Goal: Task Accomplishment & Management: Manage account settings

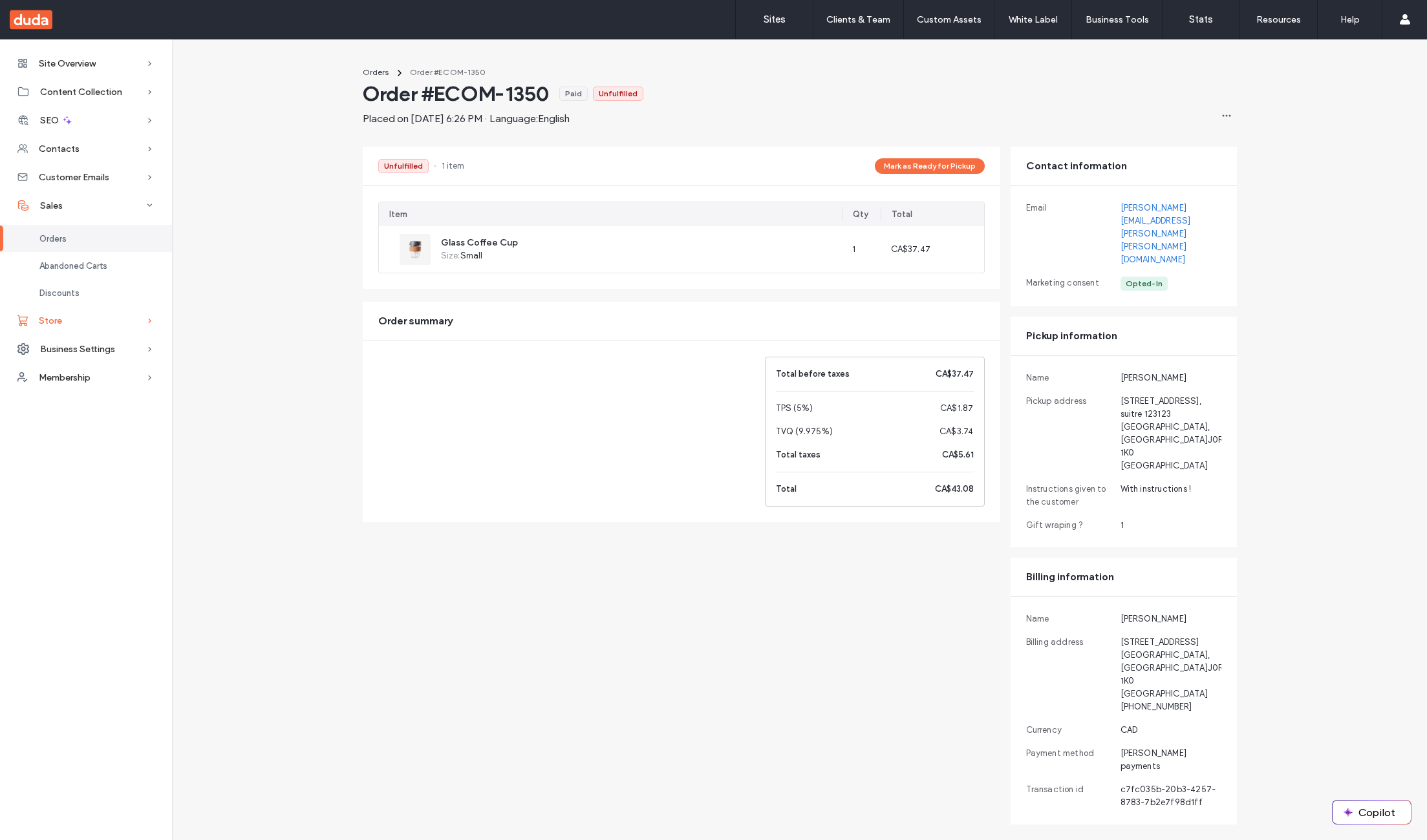
click at [74, 315] on div "Store" at bounding box center [86, 320] width 172 height 29
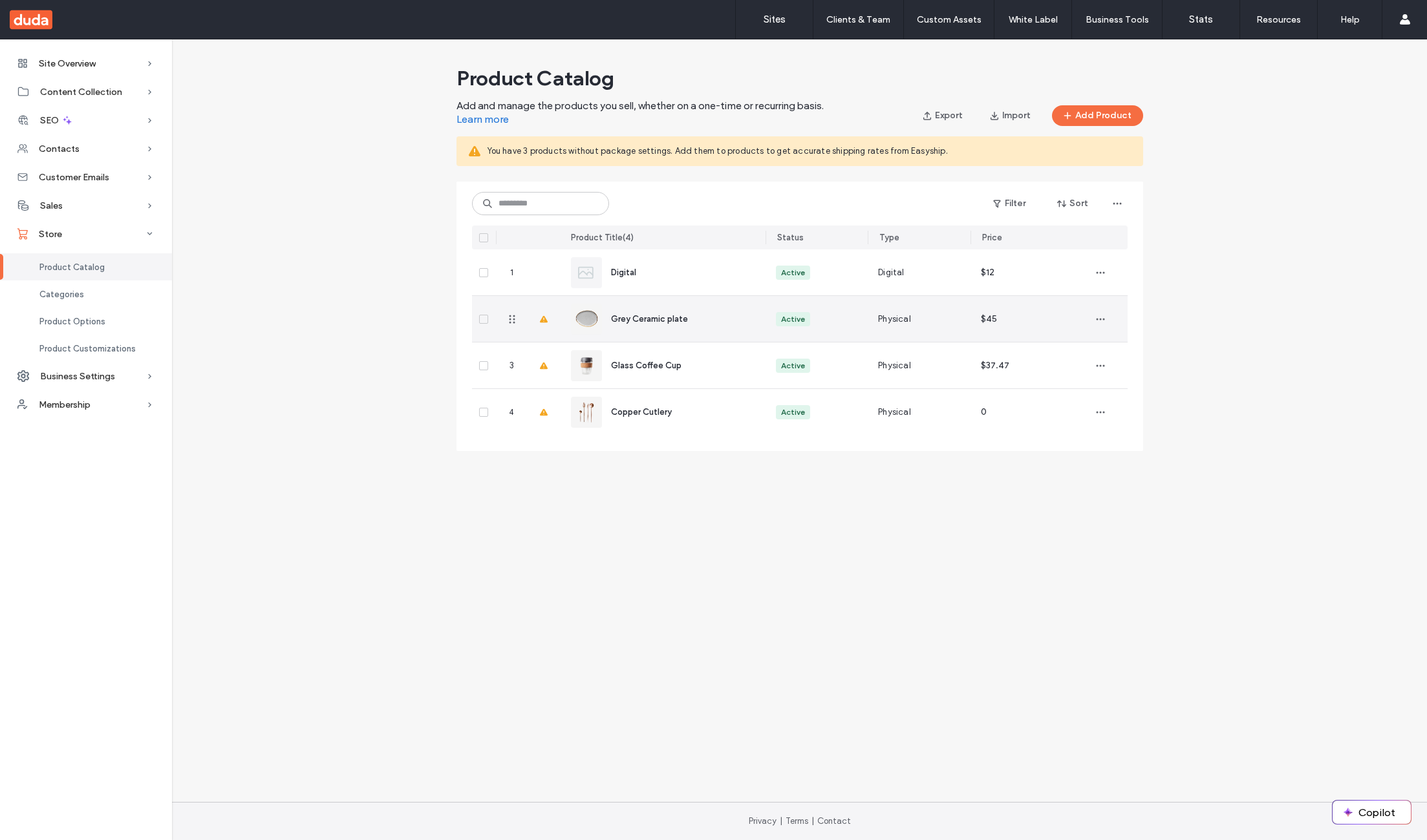
click at [675, 319] on span "Grey Ceramic plate" at bounding box center [649, 319] width 77 height 9
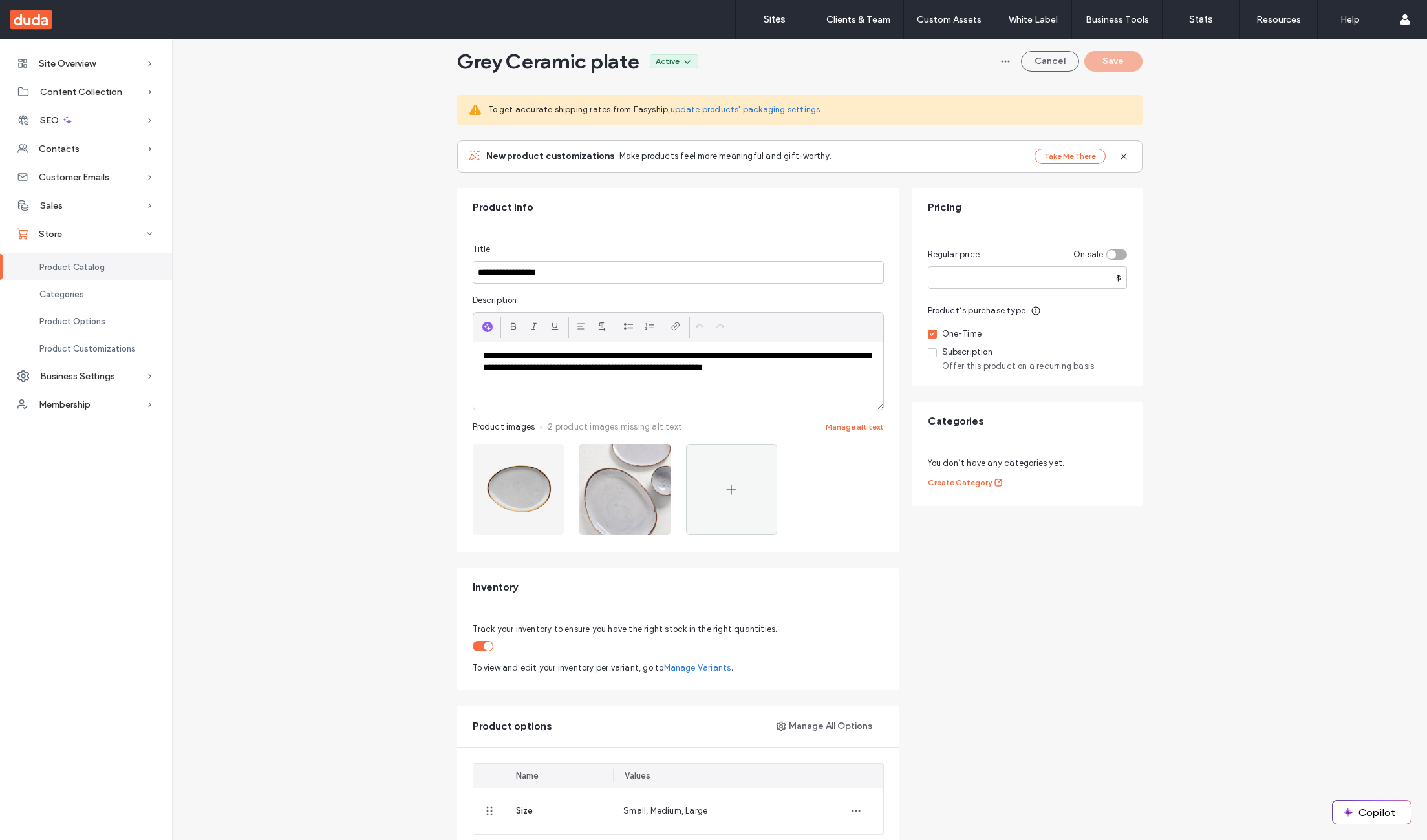
scroll to position [52, 0]
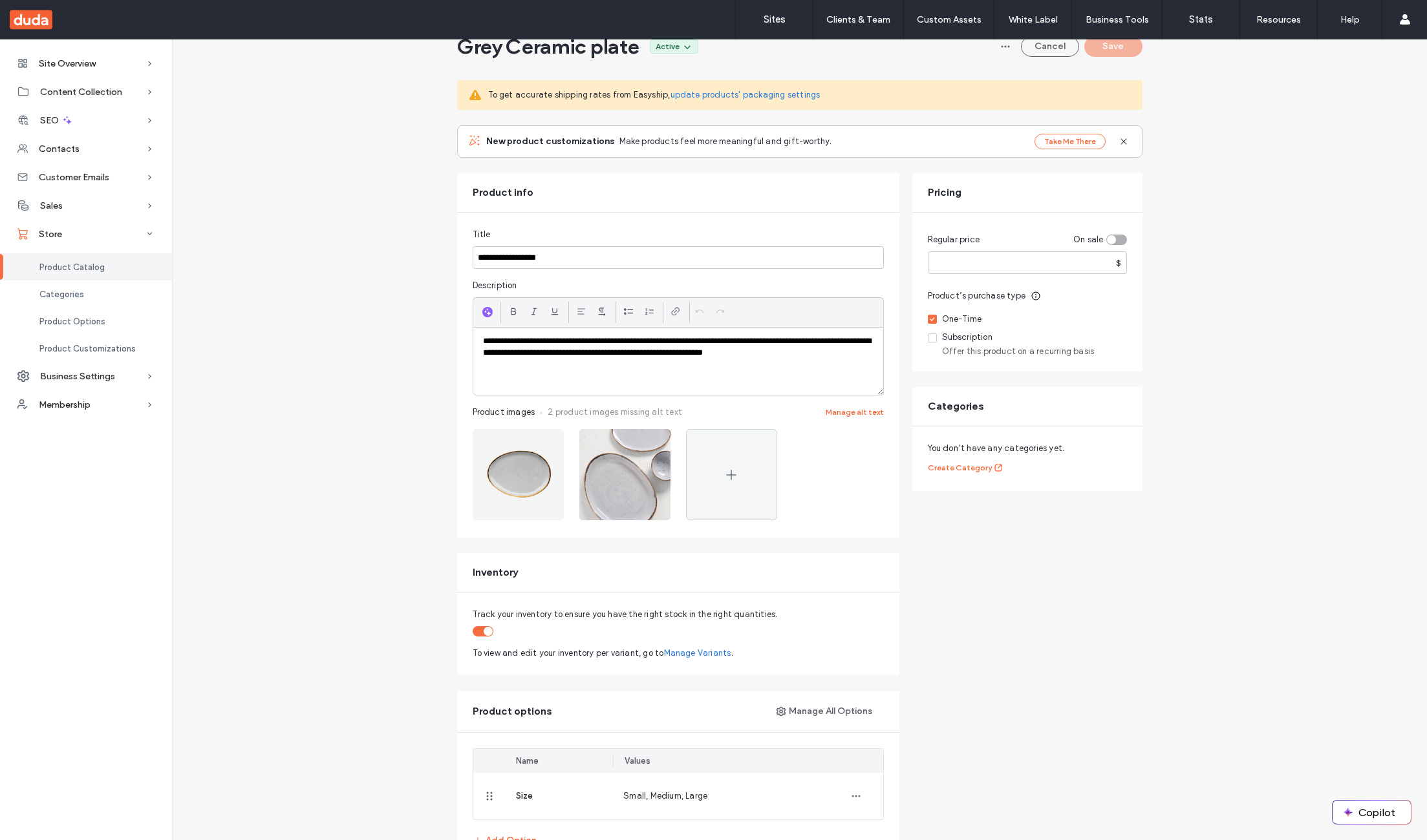
click at [683, 655] on link "Manage Variants" at bounding box center [697, 653] width 67 height 13
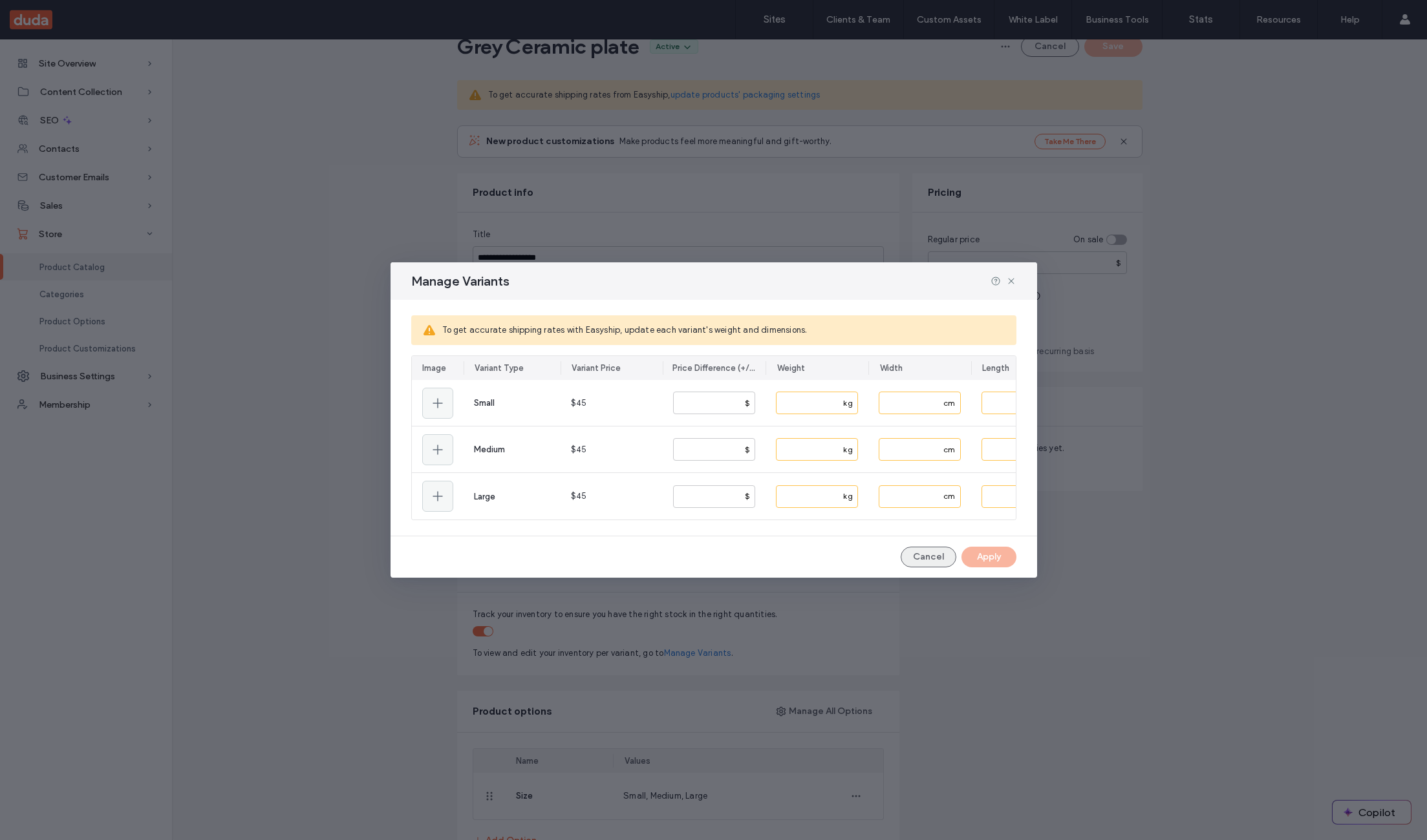
click at [928, 564] on button "Cancel" at bounding box center [928, 557] width 55 height 21
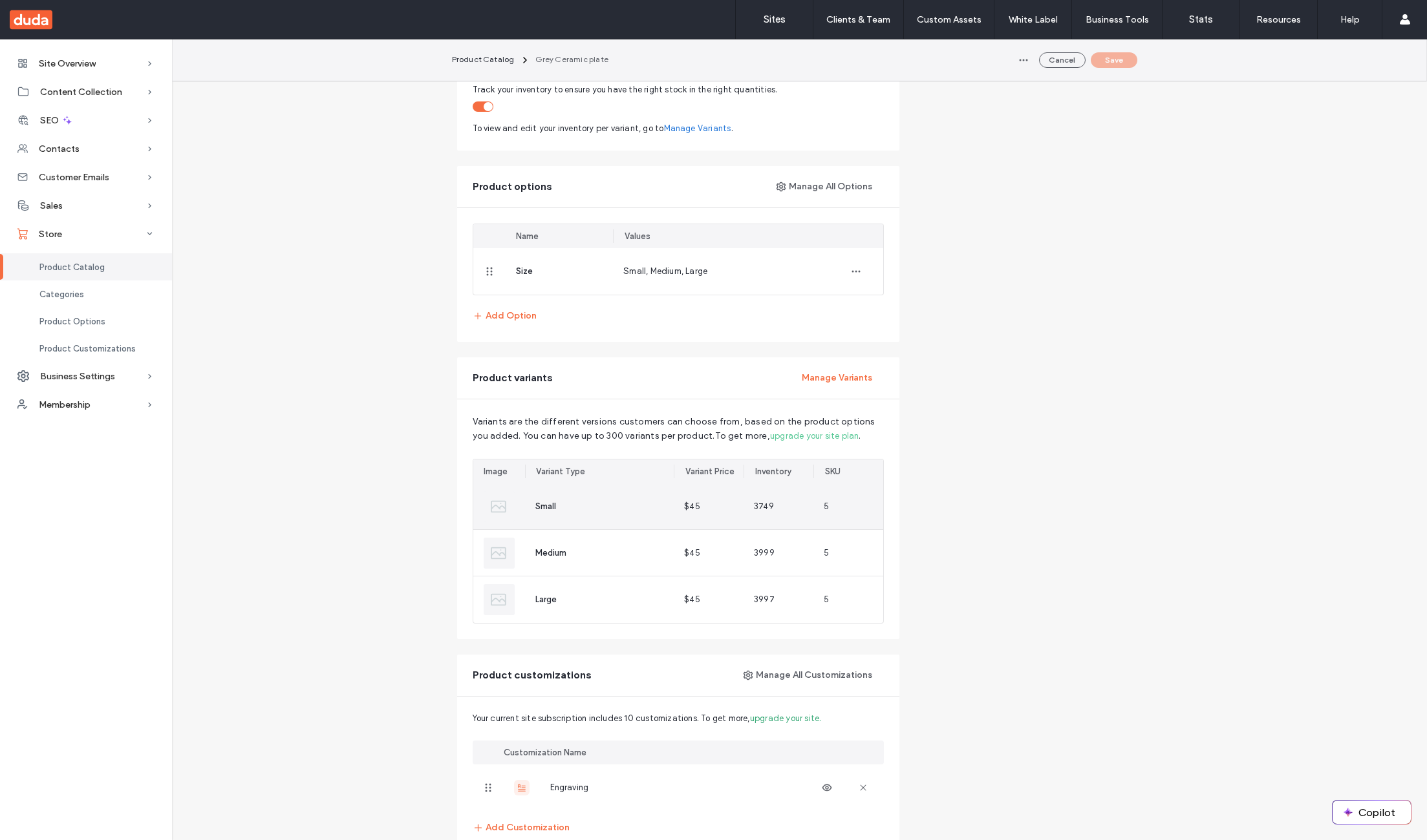
scroll to position [578, 0]
click at [833, 380] on button "Manage Variants" at bounding box center [837, 377] width 93 height 21
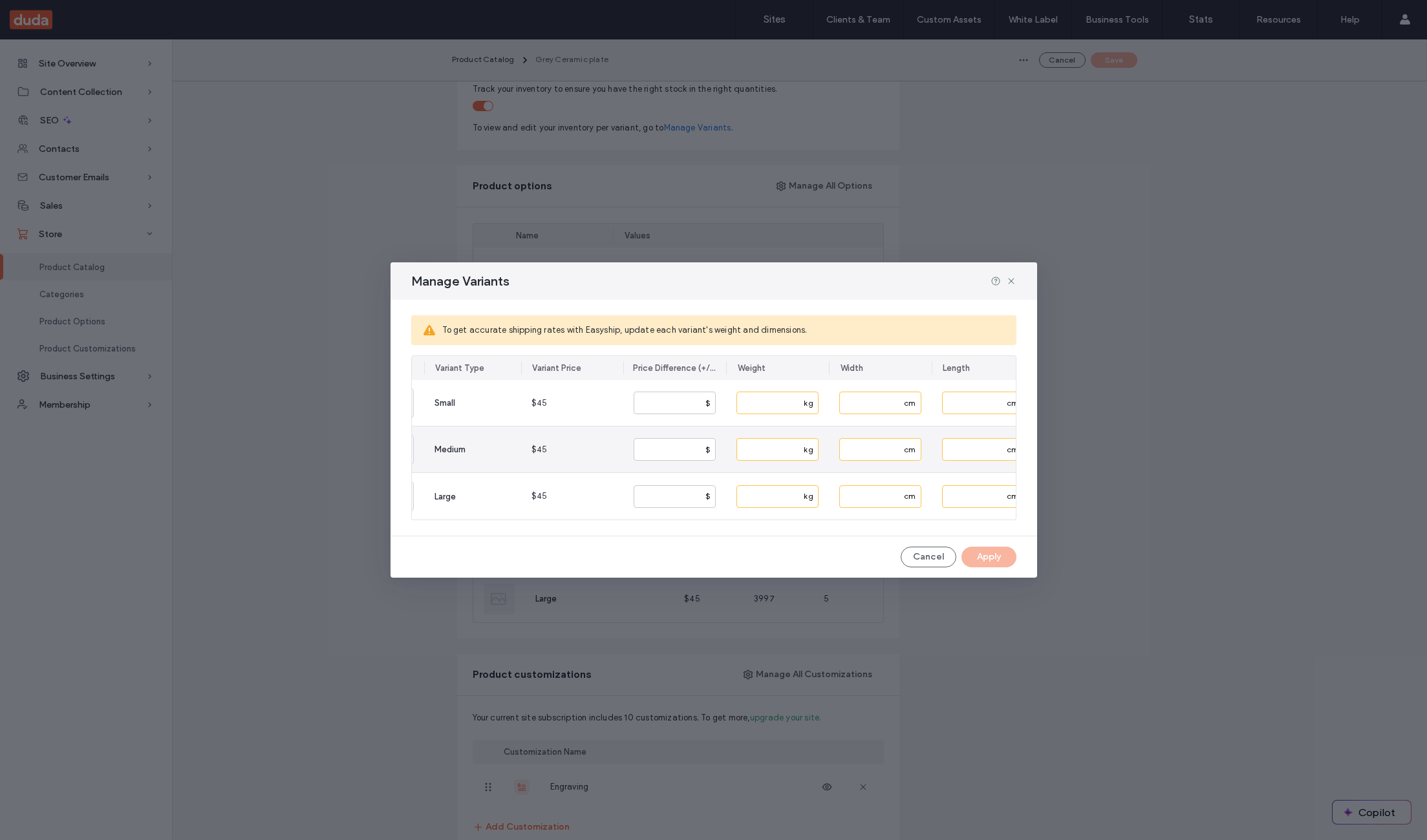
scroll to position [0, 0]
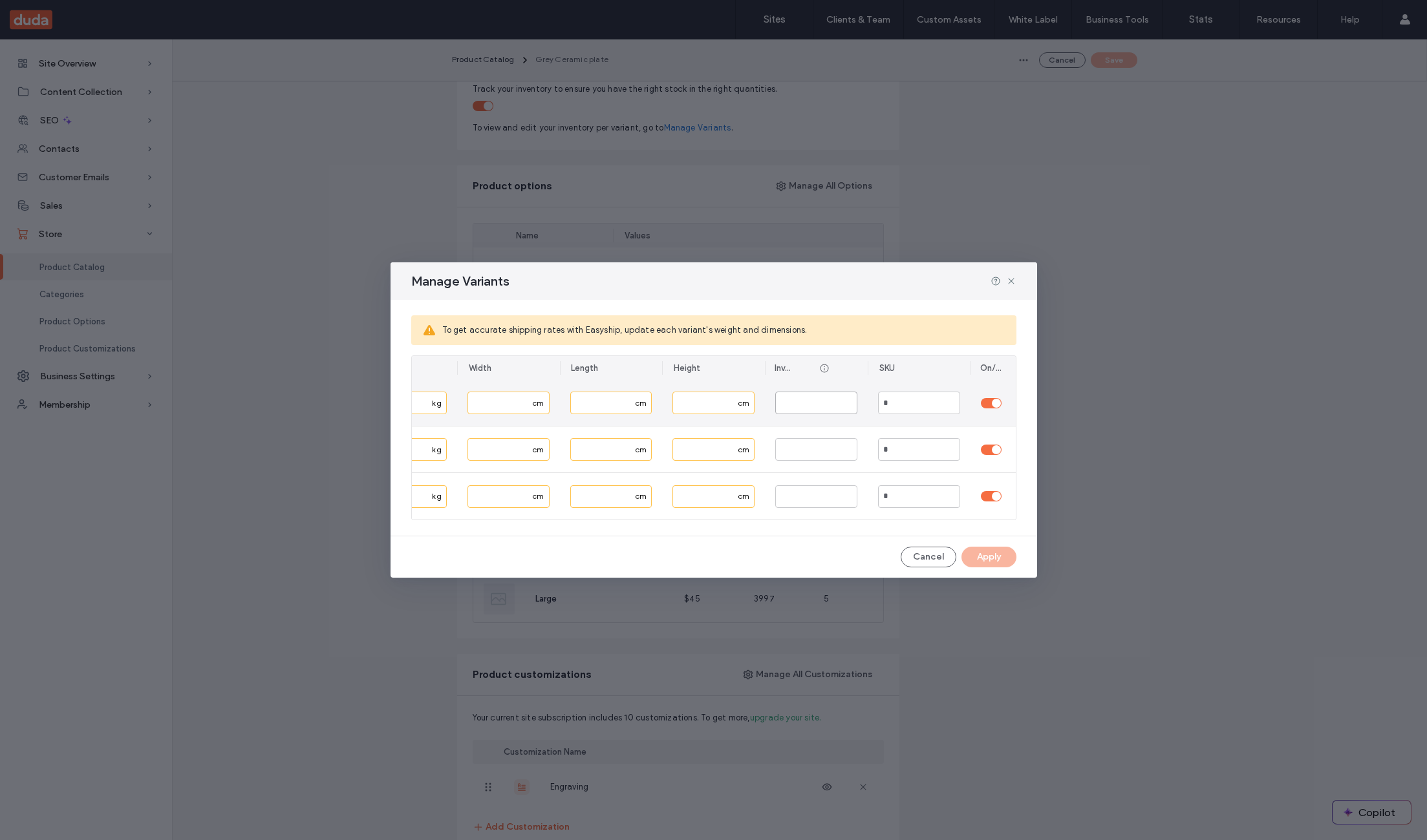
drag, startPoint x: 819, startPoint y: 401, endPoint x: 748, endPoint y: 397, distance: 71.1
click at [605, 397] on section "Small $45 * $ kg cm cm cm **** * Medium $45 * $ kg cm cm cm **** * Large $45 * …" at bounding box center [303, 450] width 604 height 139
type input "*"
click at [989, 562] on button "Apply" at bounding box center [989, 557] width 55 height 21
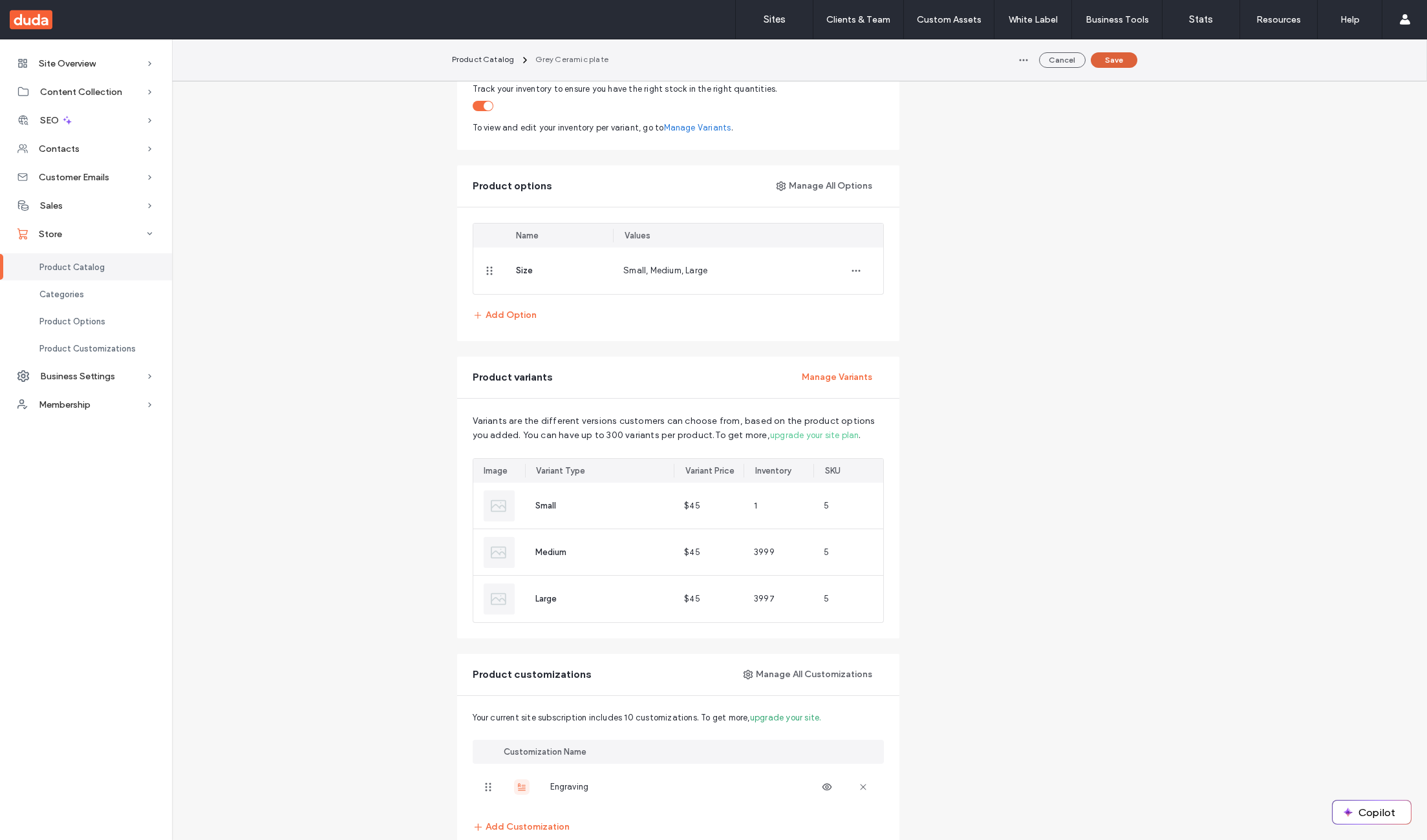
click at [1113, 61] on button "Save" at bounding box center [1114, 60] width 47 height 16
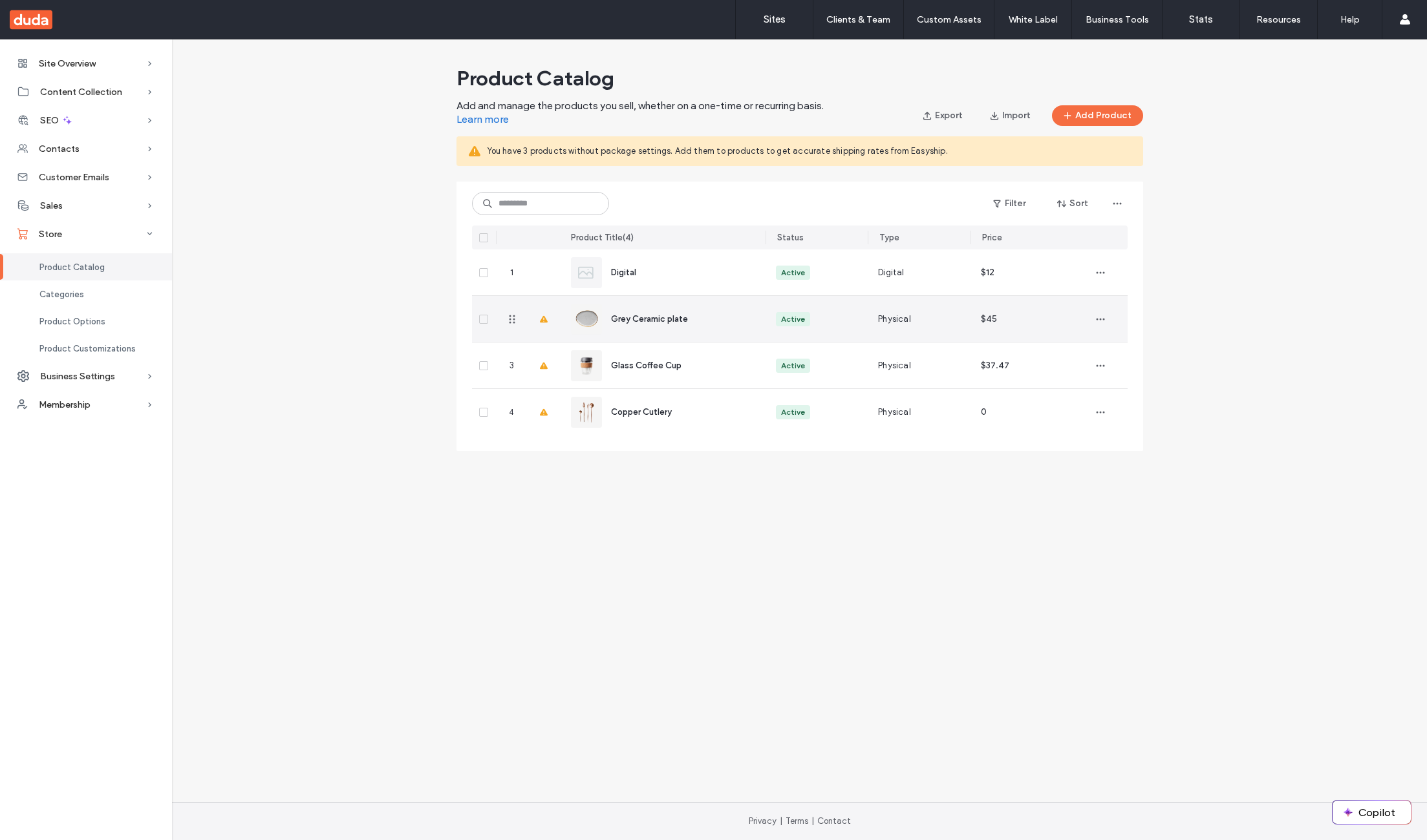
click at [654, 316] on span "Grey Ceramic plate" at bounding box center [649, 319] width 77 height 9
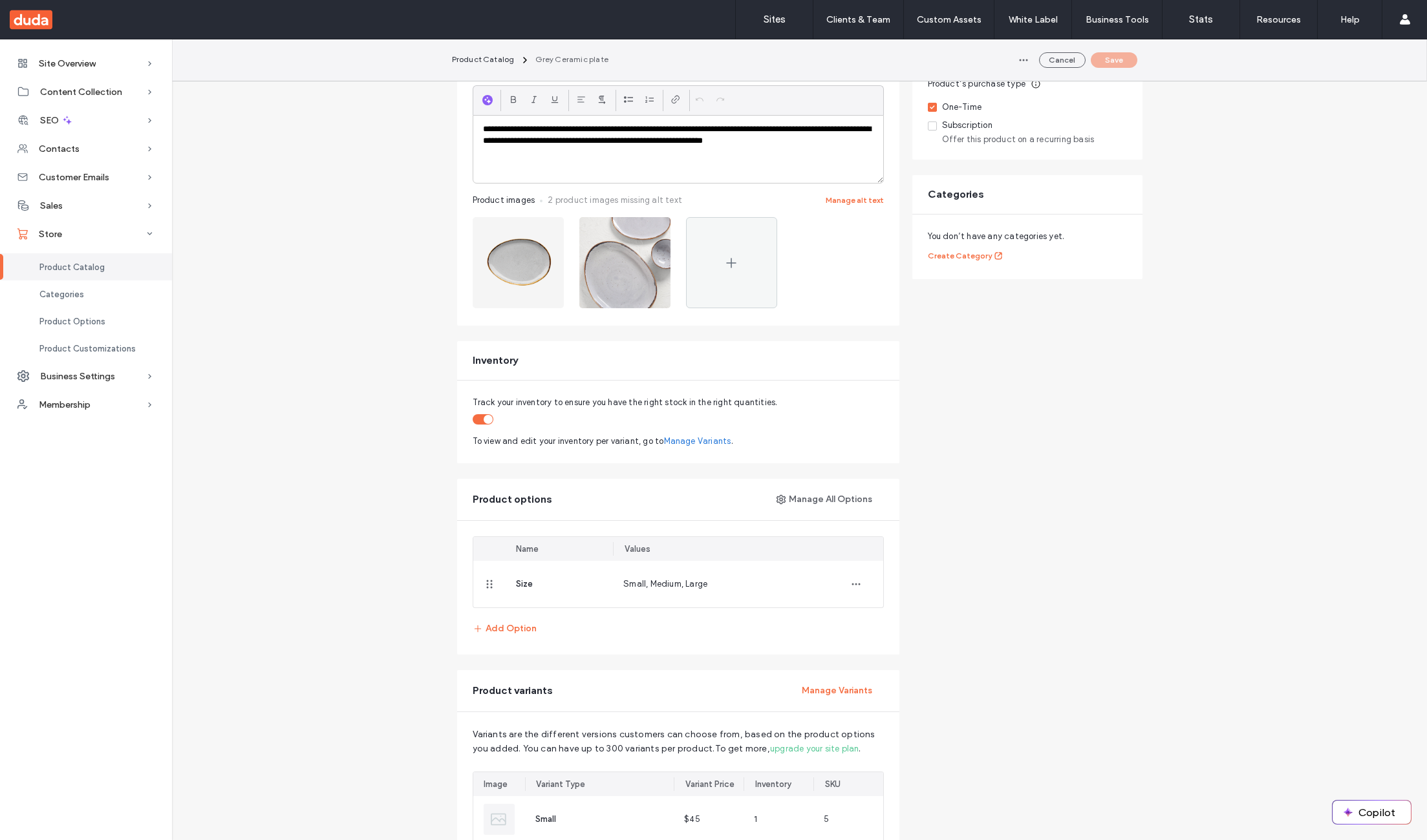
scroll to position [470, 0]
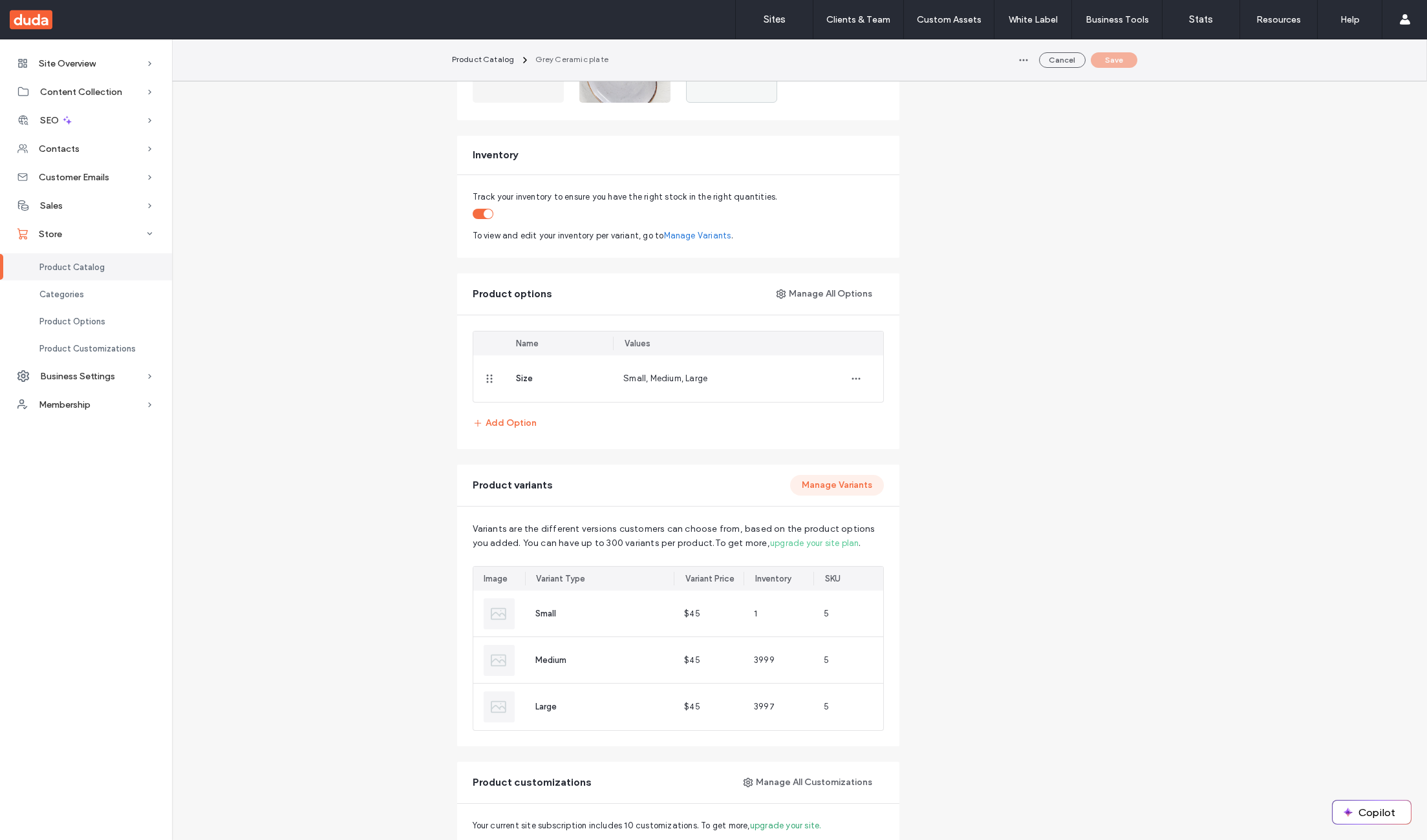
click at [820, 476] on button "Manage Variants" at bounding box center [837, 485] width 93 height 21
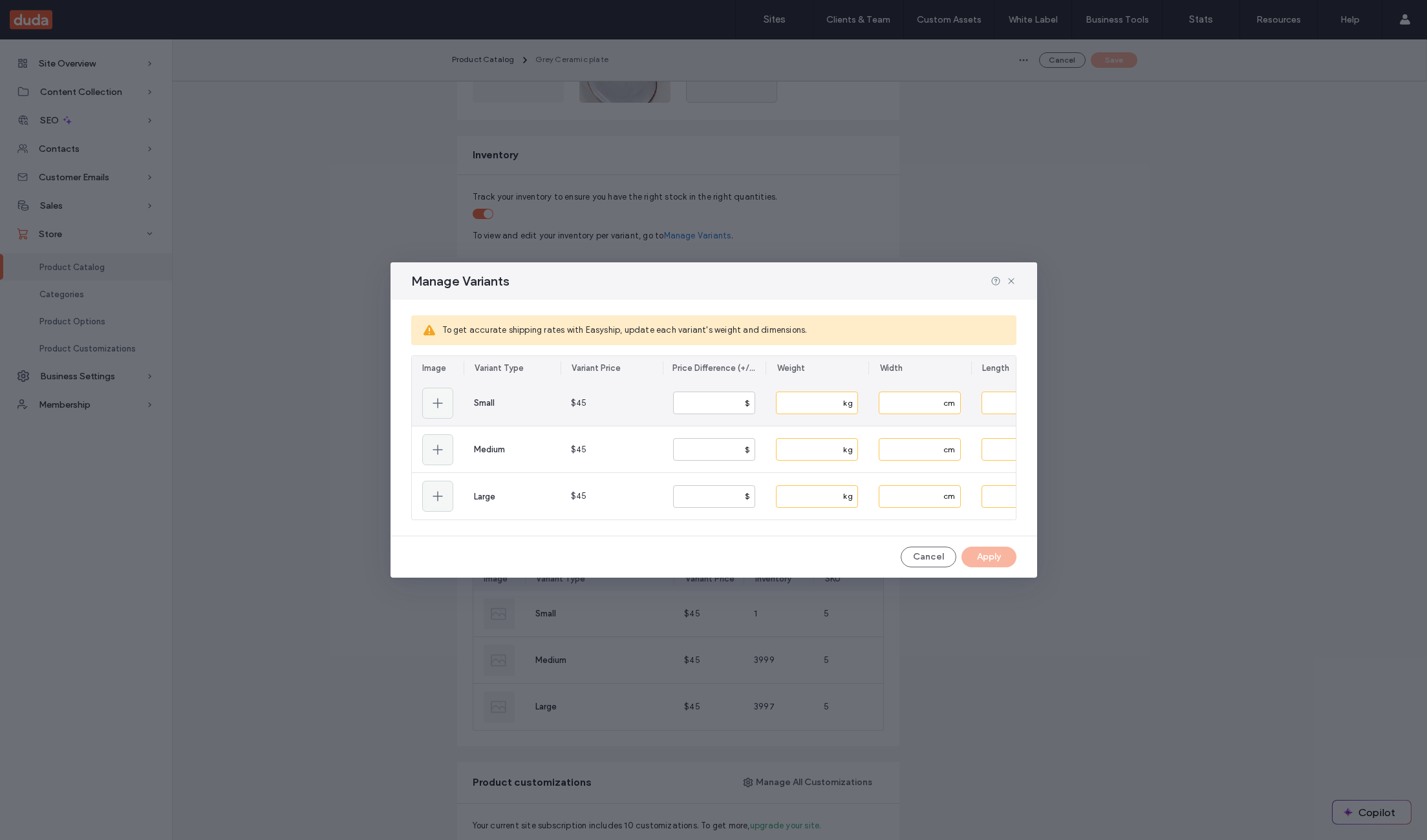
scroll to position [0, 412]
drag, startPoint x: 802, startPoint y: 406, endPoint x: 745, endPoint y: 406, distance: 57.0
click at [605, 406] on section "Small $45 * $ kg cm cm cm * * Medium $45 * $ kg cm cm cm **** * Large $45 * $ k…" at bounding box center [303, 450] width 604 height 139
type input "*****"
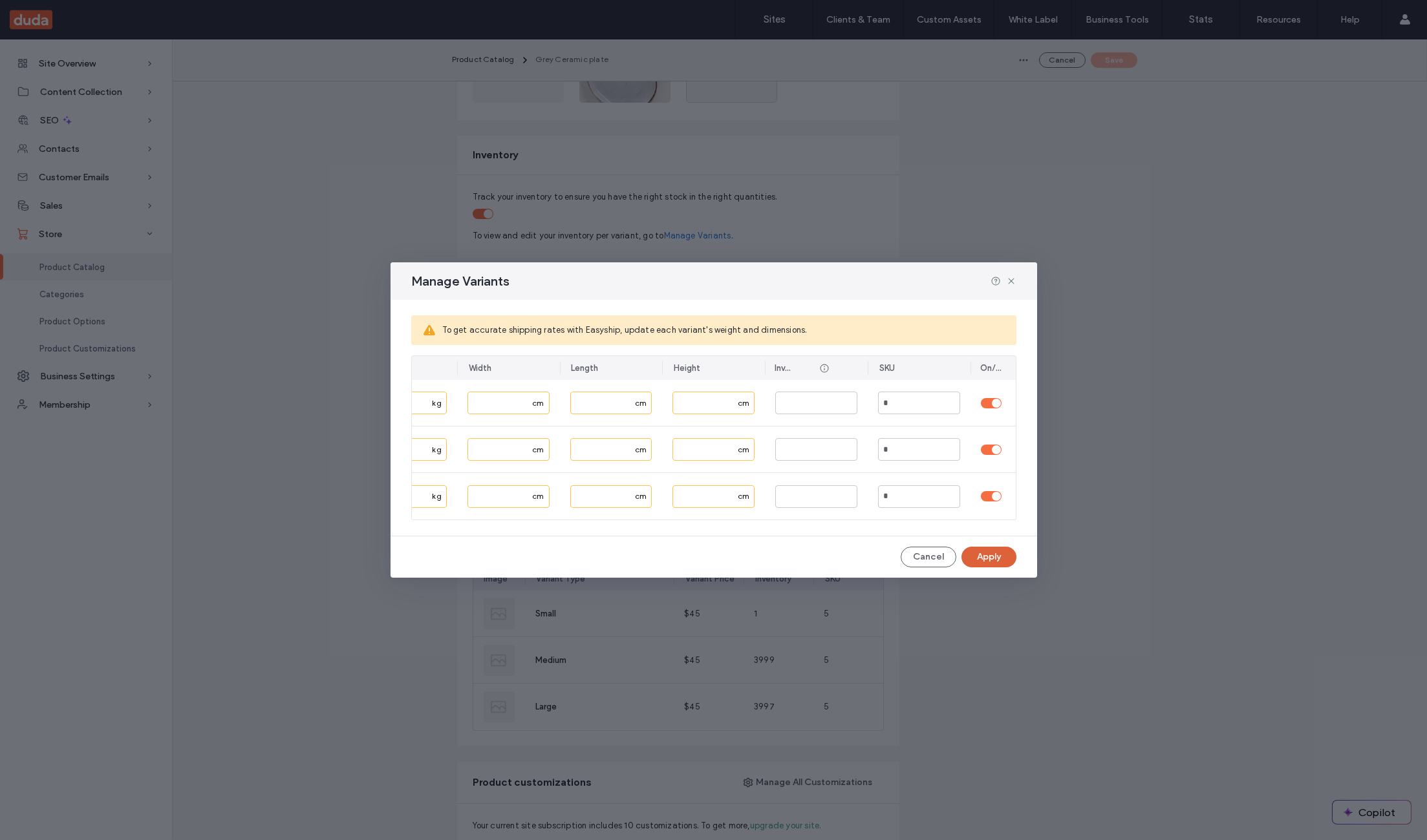
click at [998, 565] on button "Apply" at bounding box center [989, 557] width 55 height 21
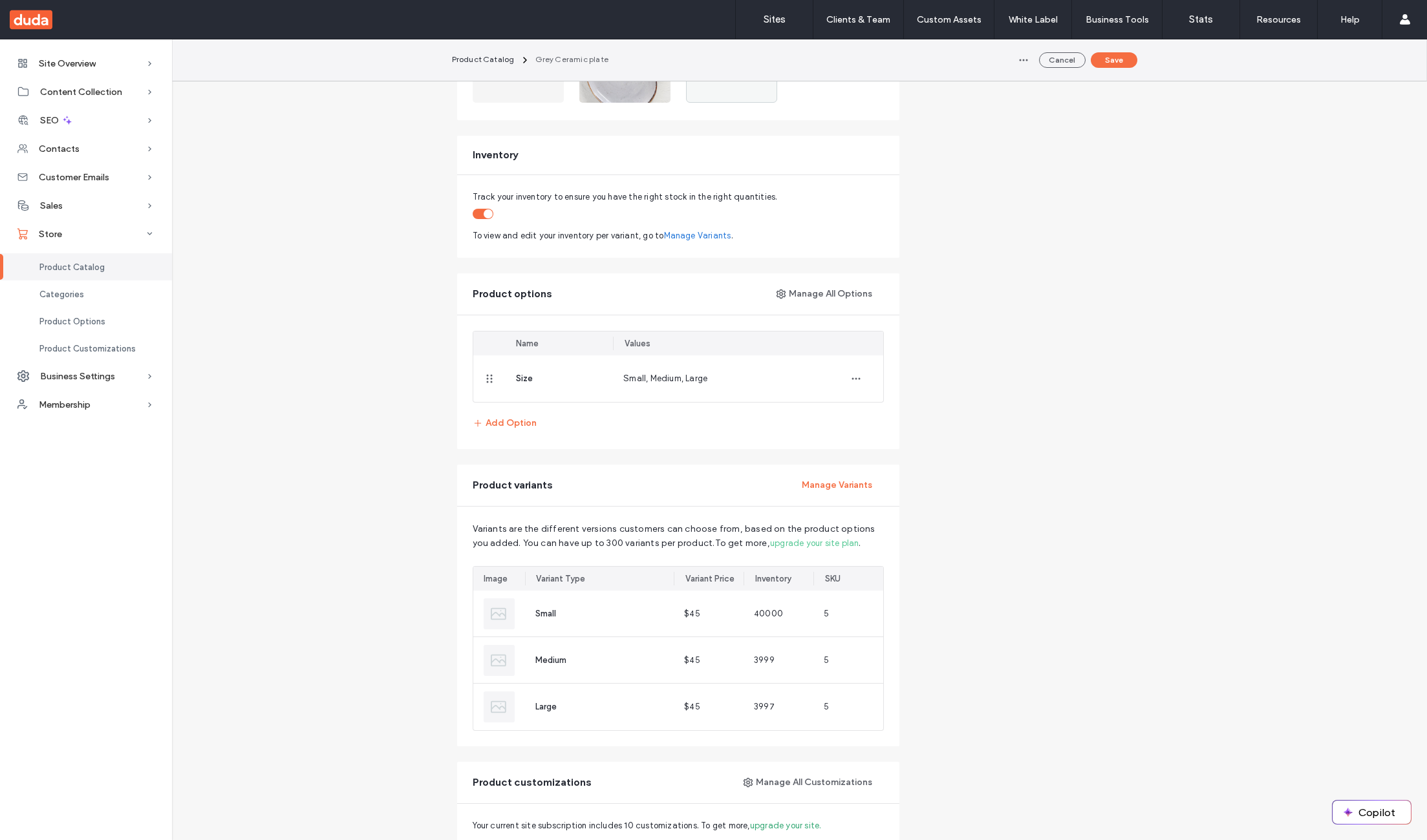
scroll to position [191, 0]
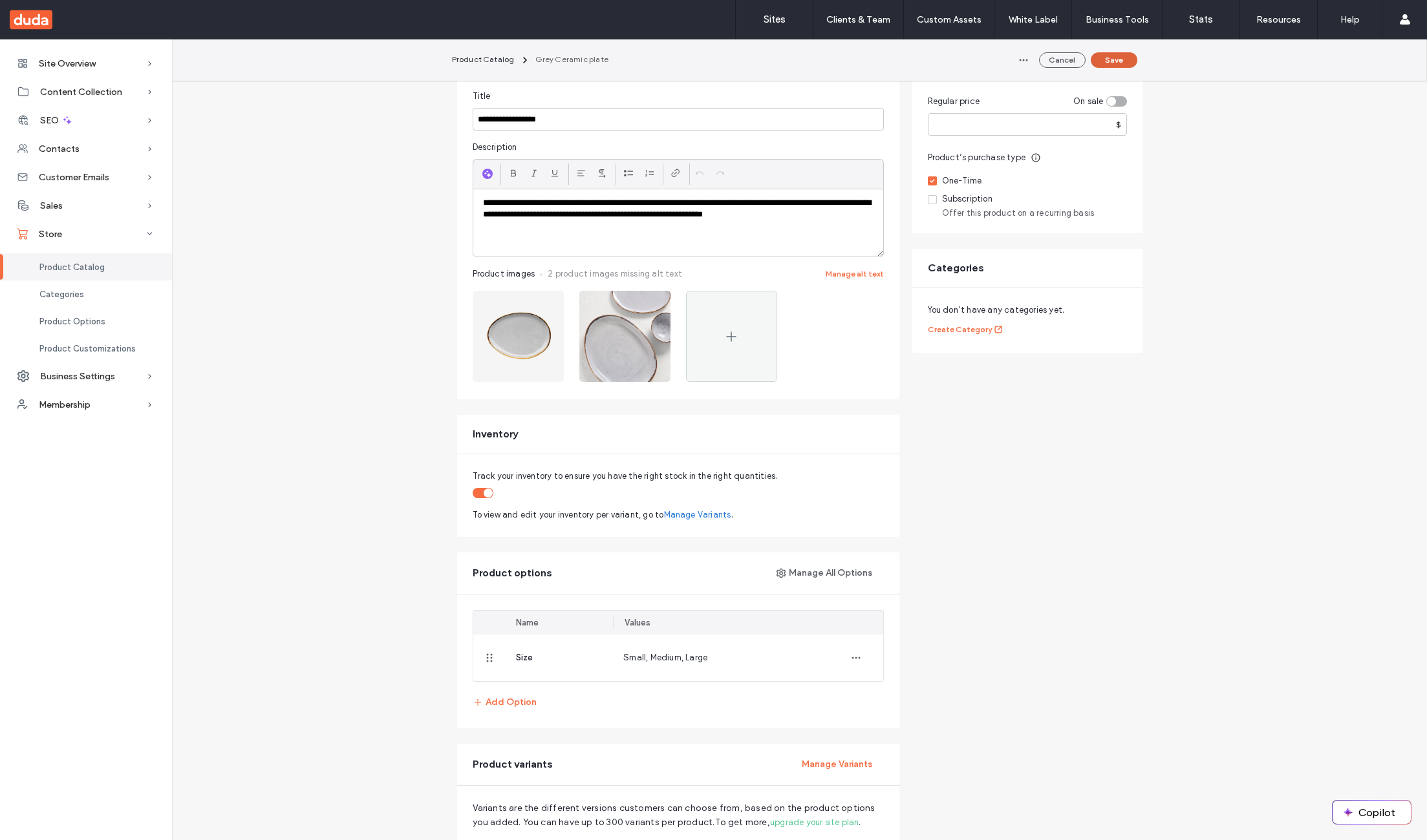
click at [1113, 59] on button "Save" at bounding box center [1114, 60] width 47 height 16
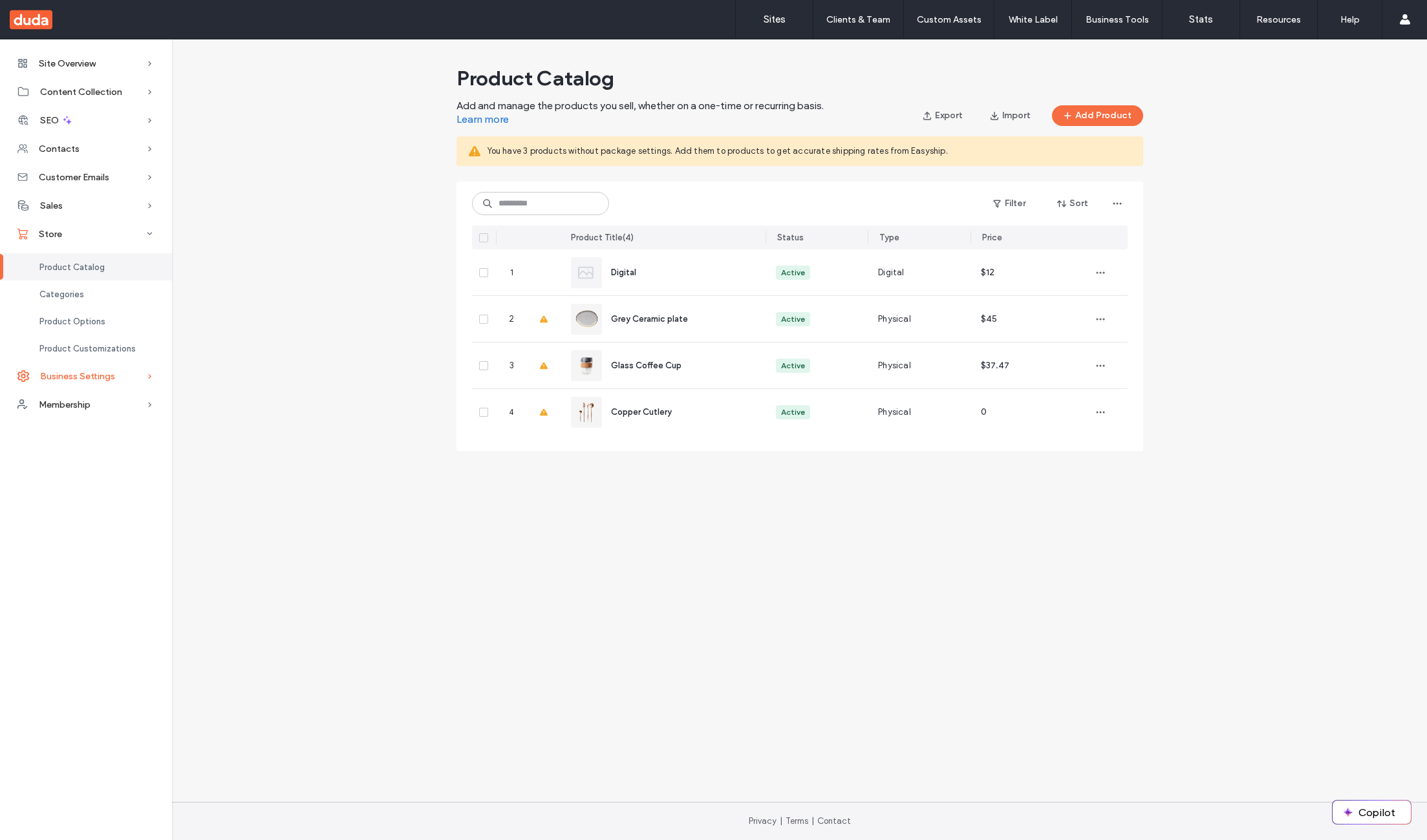
click at [101, 380] on span "Business Settings" at bounding box center [78, 376] width 75 height 11
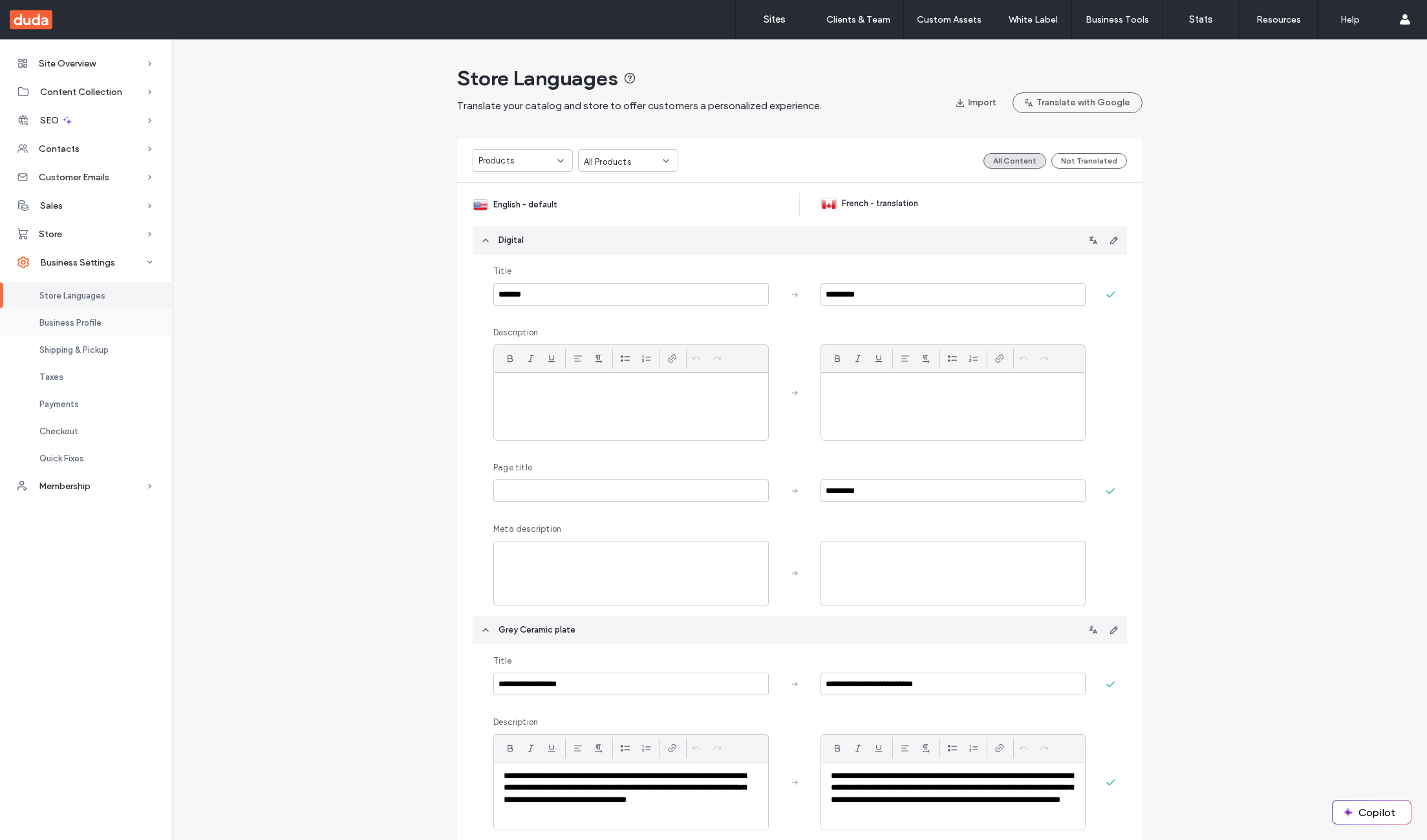
click at [51, 331] on div "Business Profile" at bounding box center [86, 322] width 172 height 27
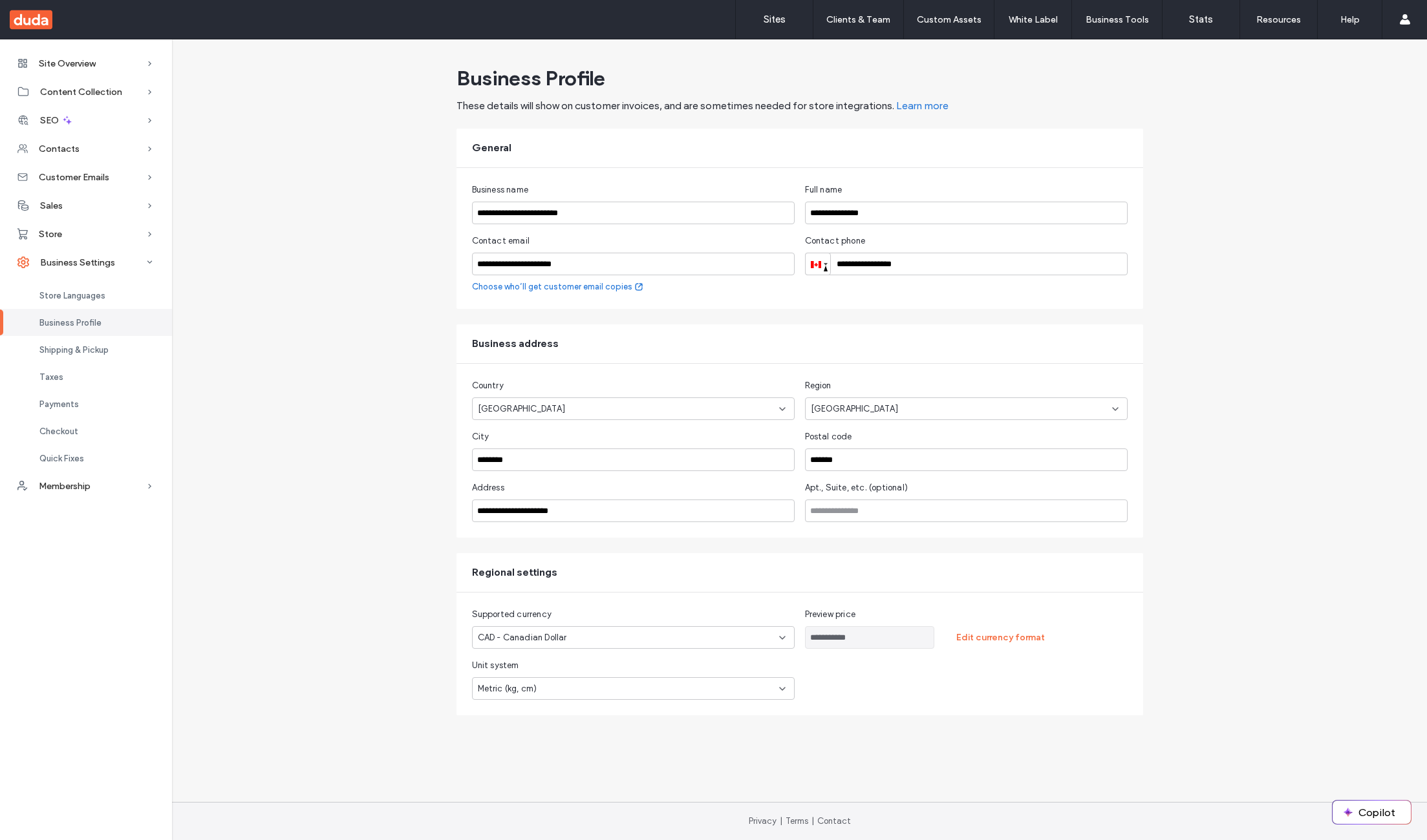
click at [585, 642] on div "CAD - Canadian Dollar" at bounding box center [626, 638] width 296 height 13
type input "***"
type input "*********"
click at [1124, 110] on button "Save" at bounding box center [1113, 103] width 58 height 21
